Goal: Transaction & Acquisition: Register for event/course

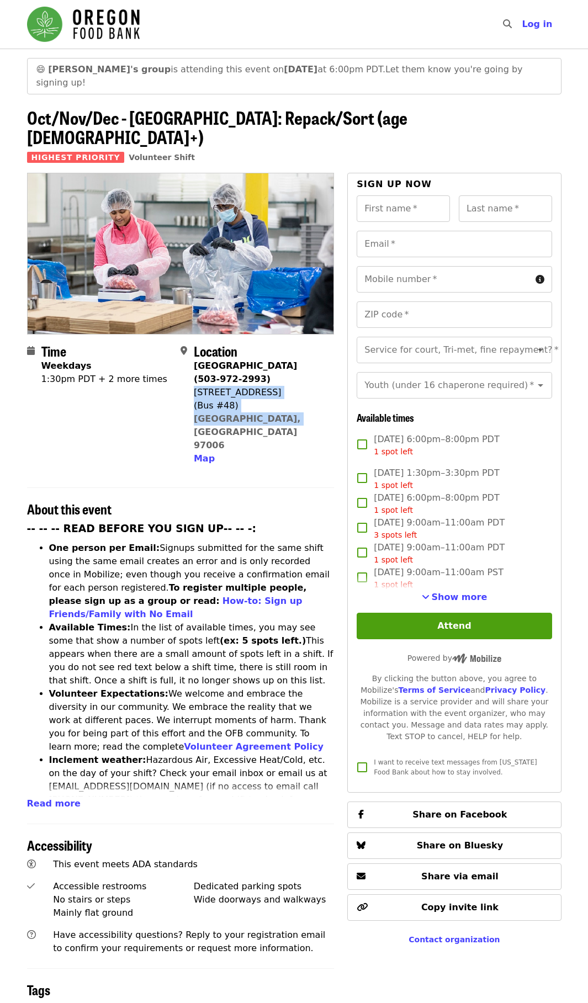
drag, startPoint x: 194, startPoint y: 358, endPoint x: 278, endPoint y: 384, distance: 88.4
click at [278, 384] on div "[GEOGRAPHIC_DATA] (503-972-2993) [STREET_ADDRESS] Map" at bounding box center [259, 412] width 131 height 106
drag, startPoint x: 278, startPoint y: 384, endPoint x: 254, endPoint y: 384, distance: 24.3
copy span "1870 NW 173rd Ave (Bus #48) Beaverton, OR 97006"
click at [305, 411] on section "Time Weekdays 1:30pm PDT + 2 more times Location Beaverton Warehouse (503-972-2…" at bounding box center [180, 408] width 307 height 131
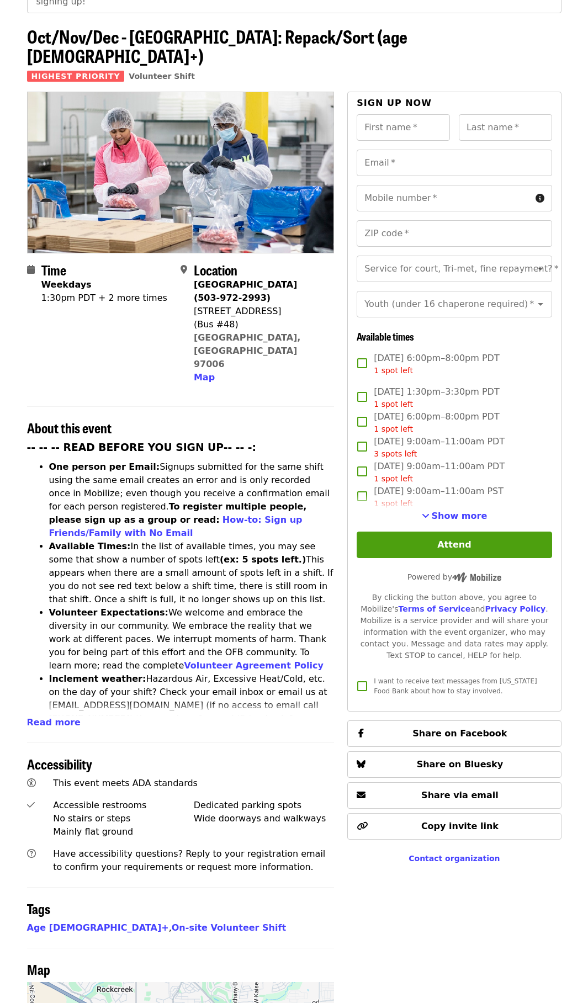
scroll to position [110, 0]
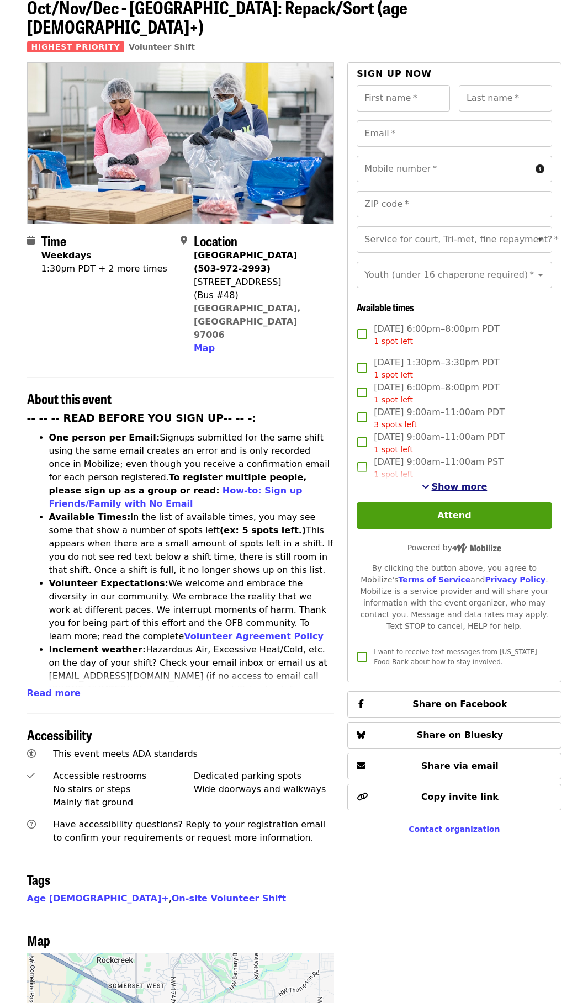
click at [454, 481] on span "Show more" at bounding box center [460, 486] width 56 height 10
